Goal: Check status: Check status

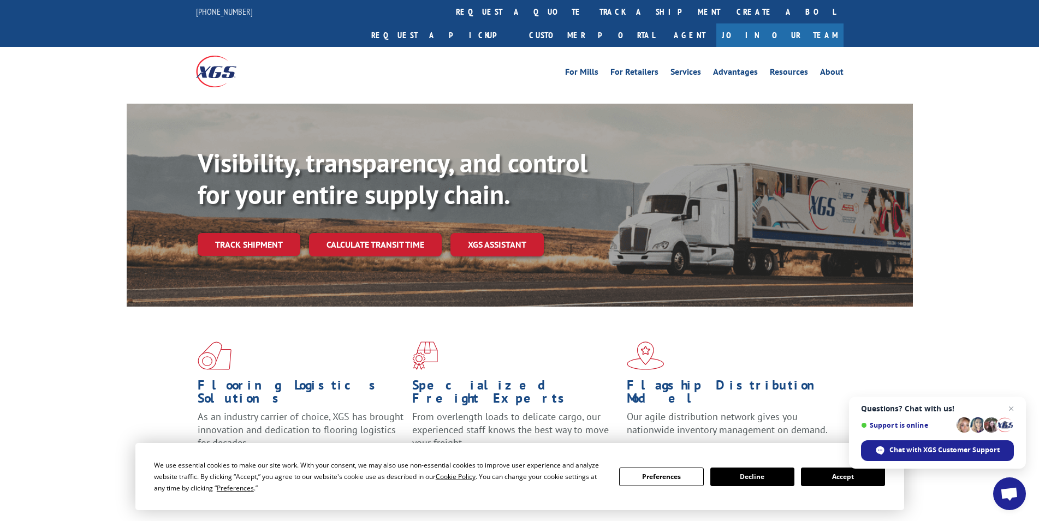
click at [844, 473] on button "Accept" at bounding box center [843, 477] width 84 height 19
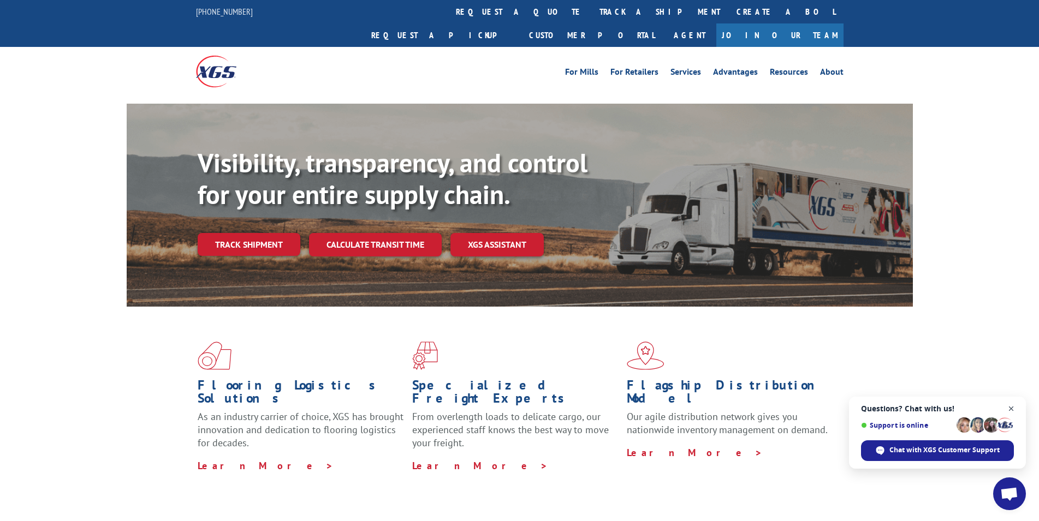
click at [1010, 409] on span "Close chat" at bounding box center [1011, 409] width 14 height 14
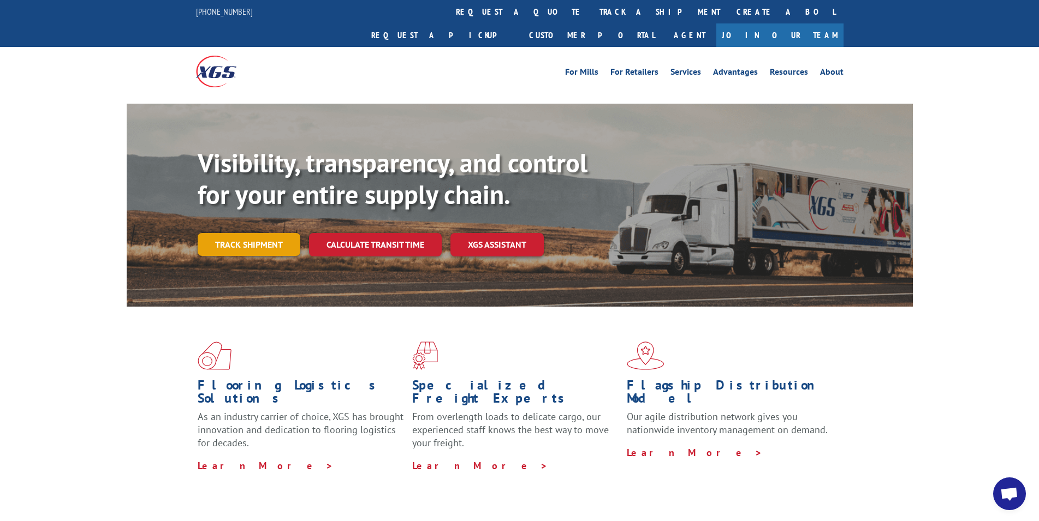
click at [286, 233] on link "Track shipment" at bounding box center [249, 244] width 103 height 23
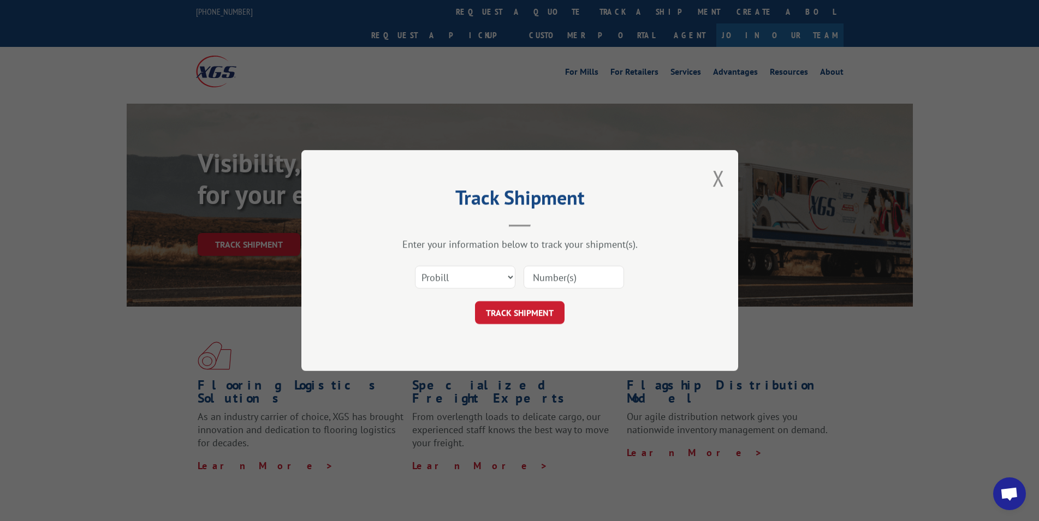
click at [540, 278] on input at bounding box center [574, 277] width 100 height 23
type input "17691907"
click at [500, 318] on button "TRACK SHIPMENT" at bounding box center [520, 312] width 90 height 23
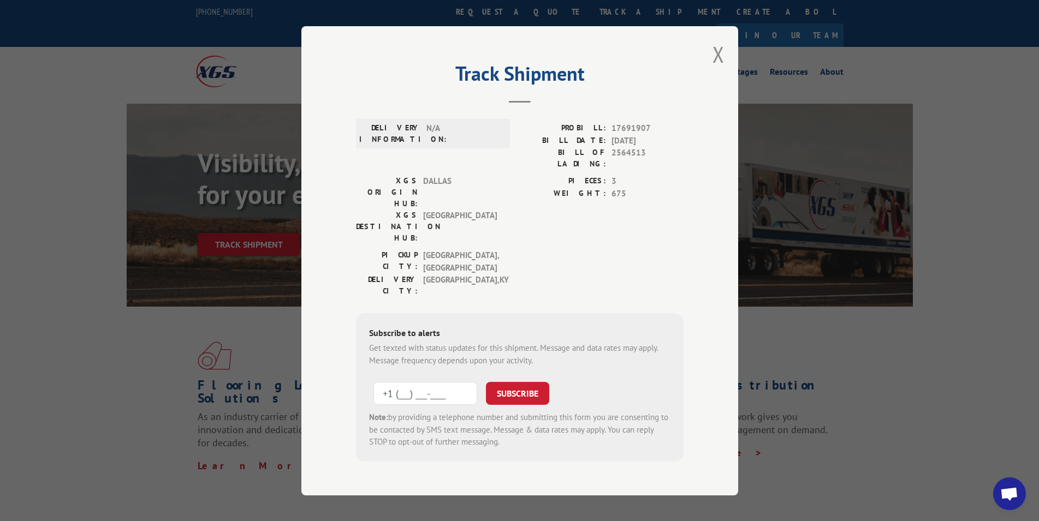
click at [399, 382] on input "+1 (___) ___-____" at bounding box center [425, 393] width 104 height 23
type input "[PHONE_NUMBER]"
click at [518, 382] on button "SUBSCRIBE" at bounding box center [517, 393] width 63 height 23
click at [515, 382] on button "SUBSCRIBE" at bounding box center [517, 393] width 63 height 23
click at [683, 238] on div "Track Shipment DELIVERY INFORMATION: N/A PROBILL: 17691907 BILL DATE: [DATE] BI…" at bounding box center [519, 260] width 437 height 469
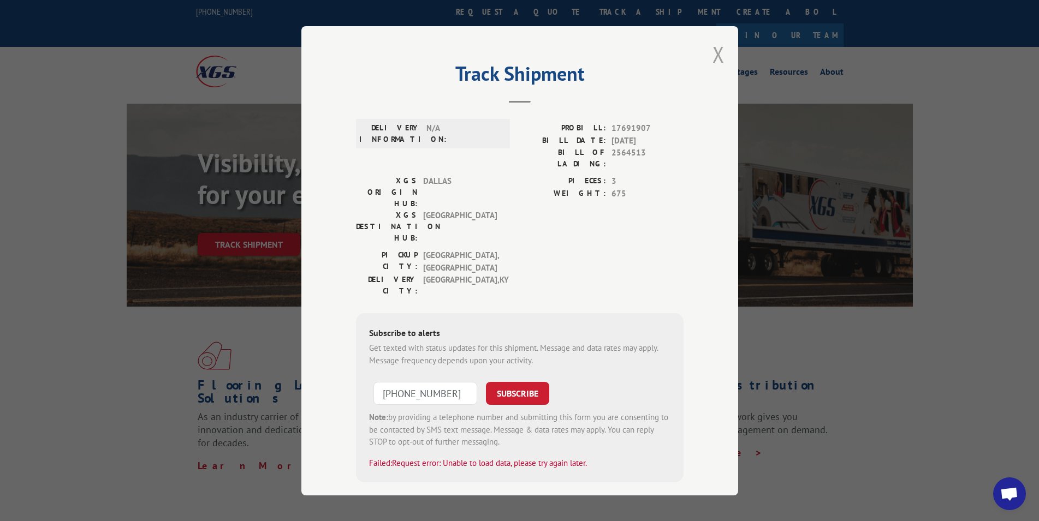
click at [715, 52] on button "Close modal" at bounding box center [718, 54] width 12 height 29
